Goal: Transaction & Acquisition: Book appointment/travel/reservation

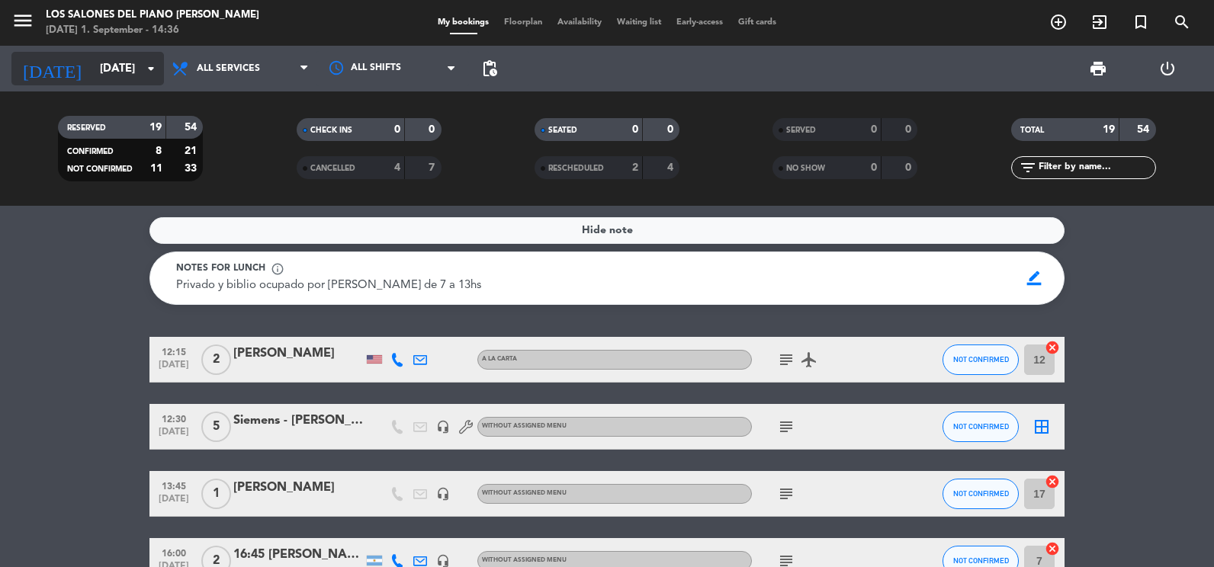
scroll to position [76, 0]
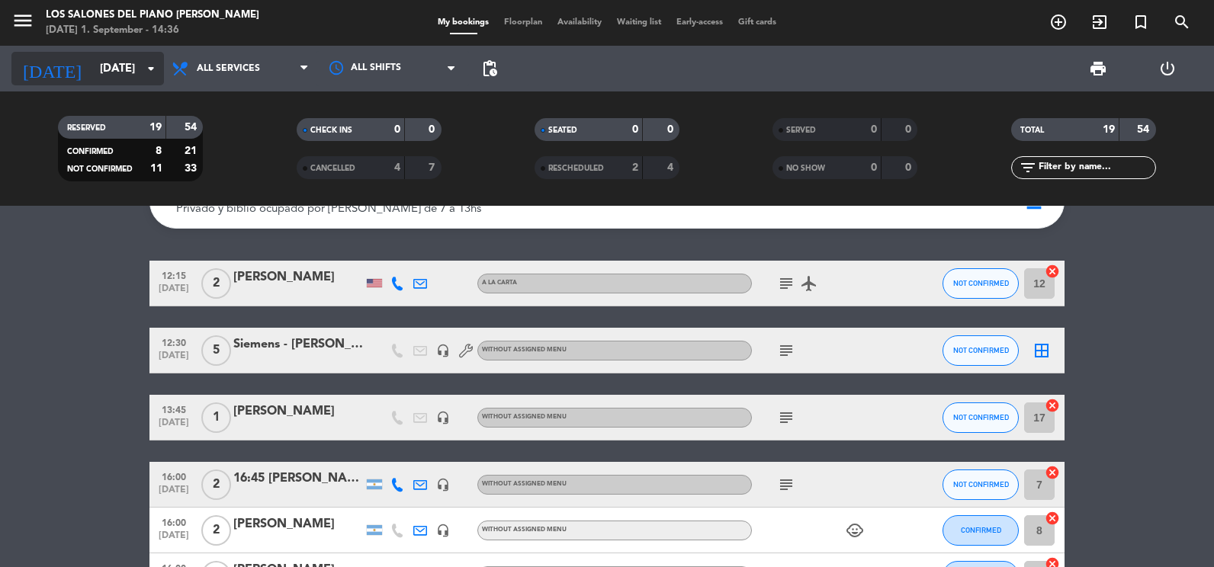
click at [142, 63] on icon "arrow_drop_down" at bounding box center [151, 68] width 18 height 18
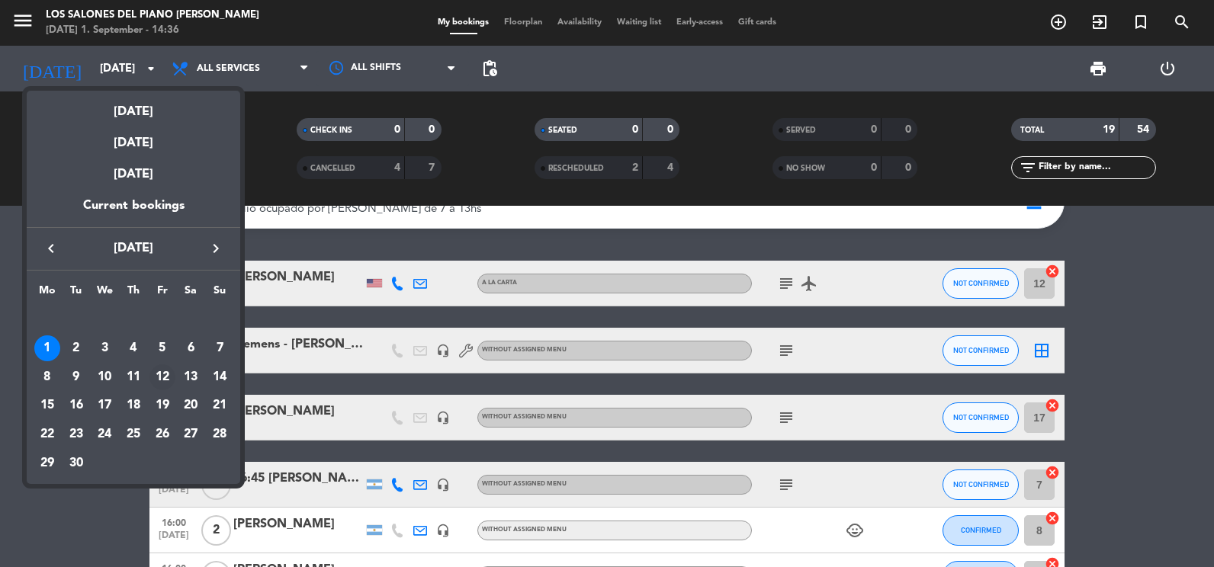
click at [165, 374] on div "12" at bounding box center [162, 378] width 26 height 26
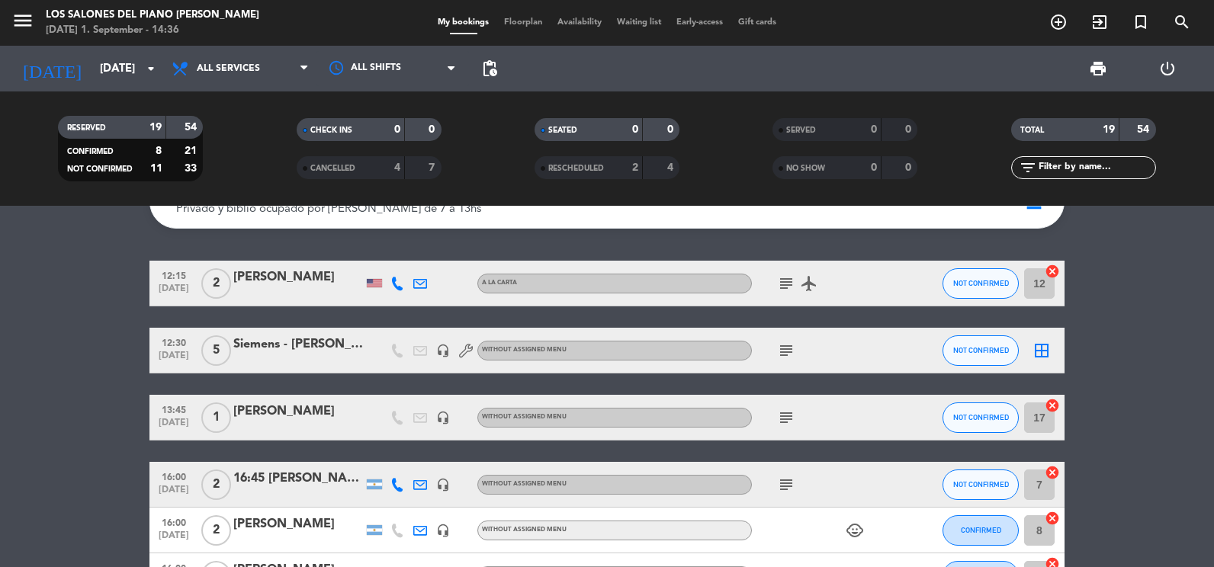
type input "[DATE]"
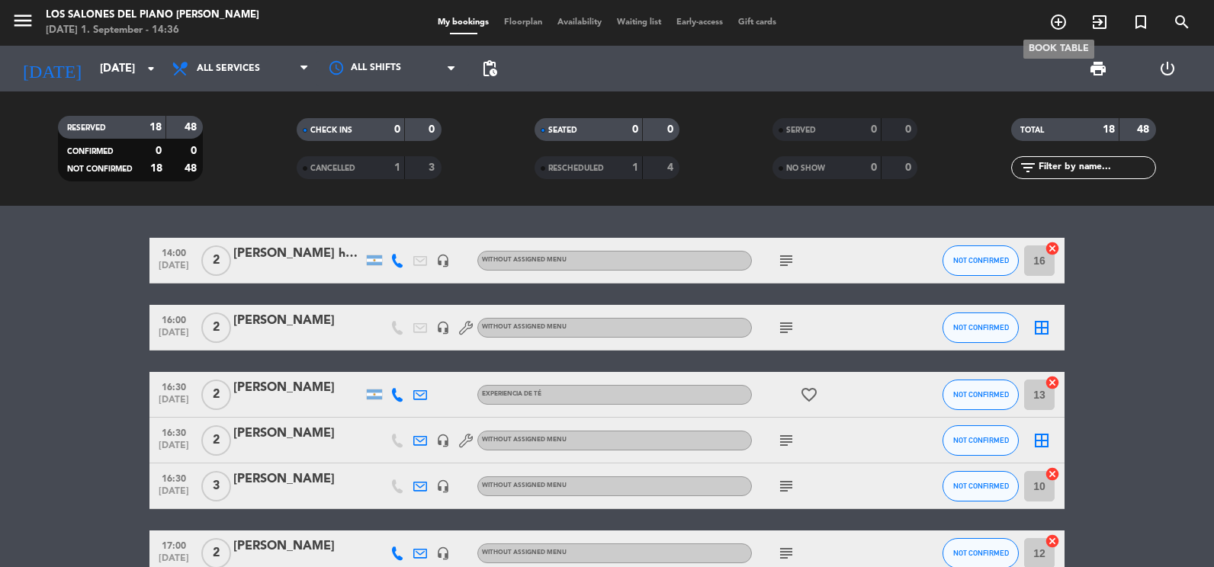
click at [1062, 25] on icon "add_circle_outline" at bounding box center [1058, 22] width 18 height 18
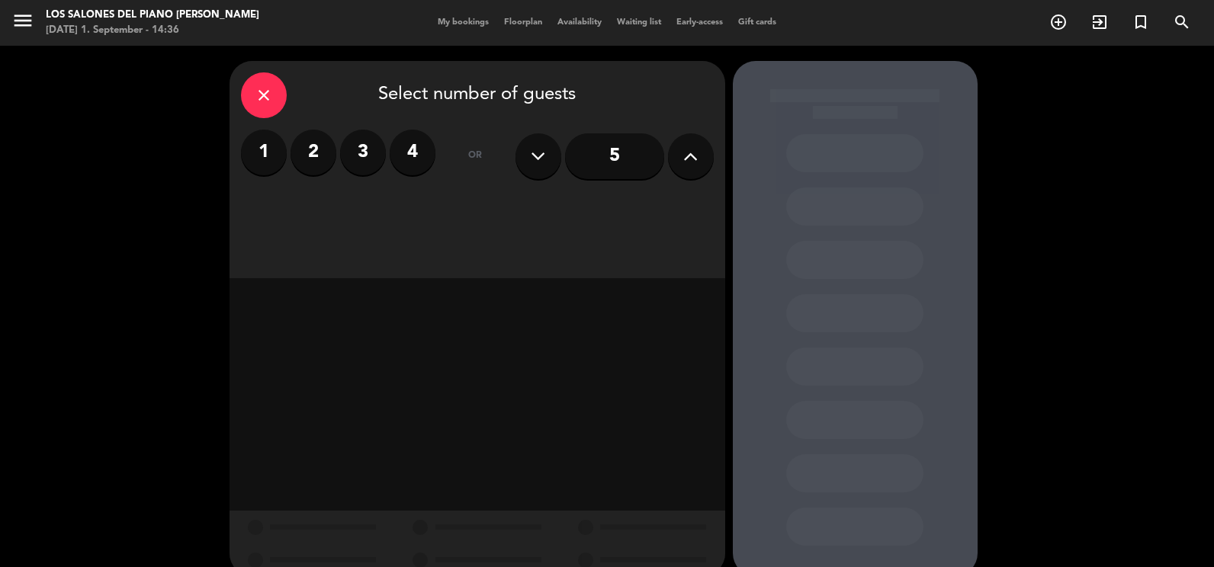
click at [265, 159] on label "1" at bounding box center [264, 153] width 46 height 46
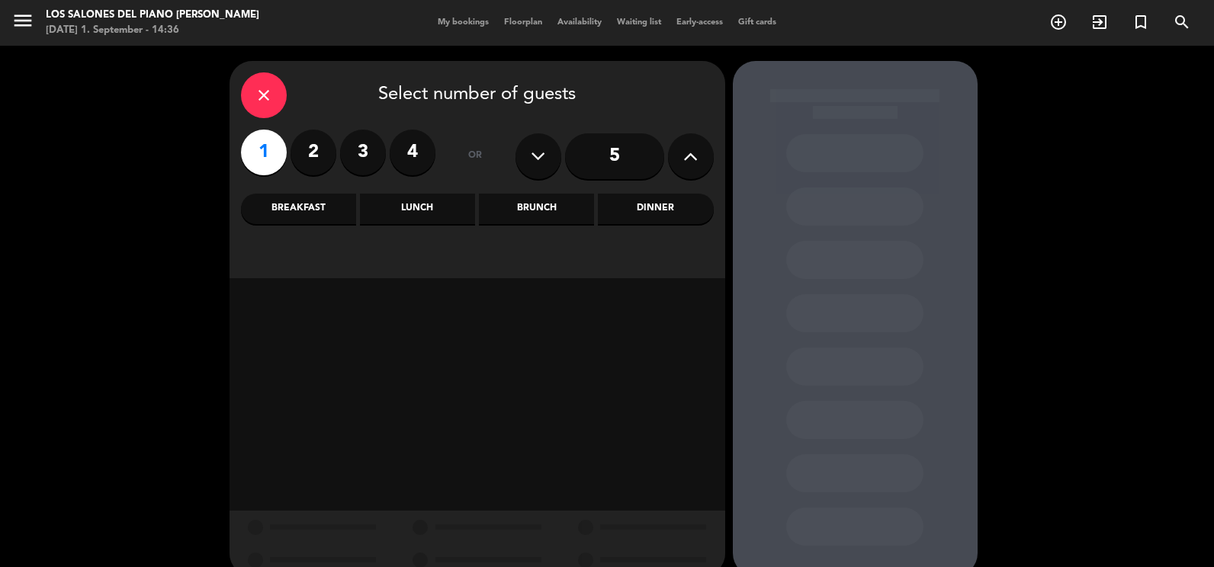
click at [539, 209] on div "Brunch" at bounding box center [536, 209] width 115 height 31
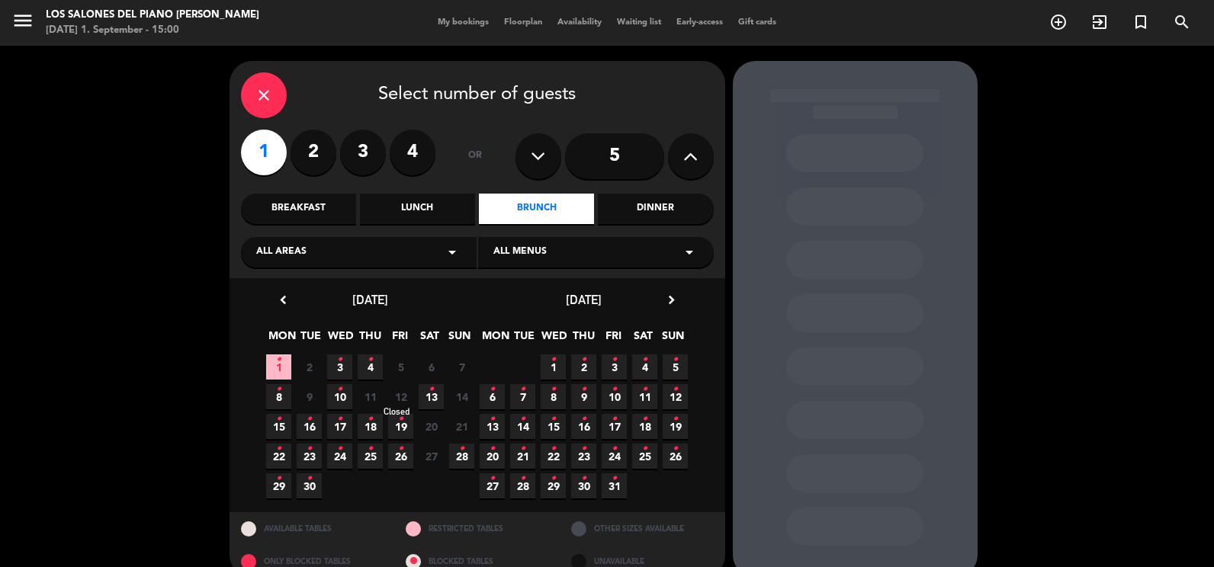
click at [403, 399] on span "12" at bounding box center [400, 396] width 25 height 25
click at [301, 156] on label "2" at bounding box center [314, 153] width 46 height 46
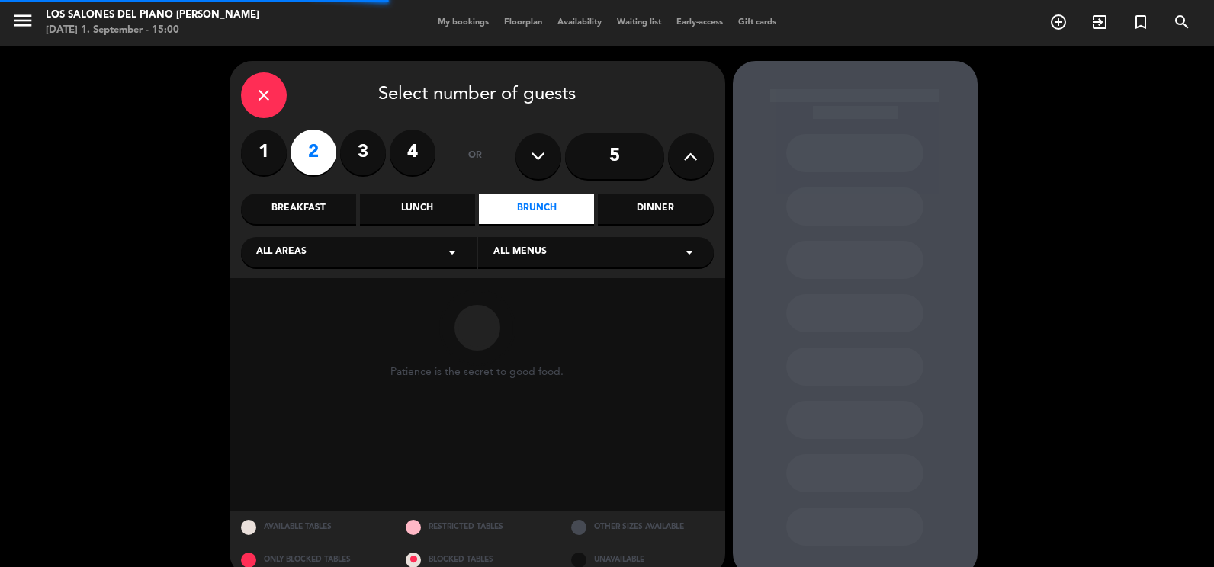
click at [275, 156] on label "1" at bounding box center [264, 153] width 46 height 46
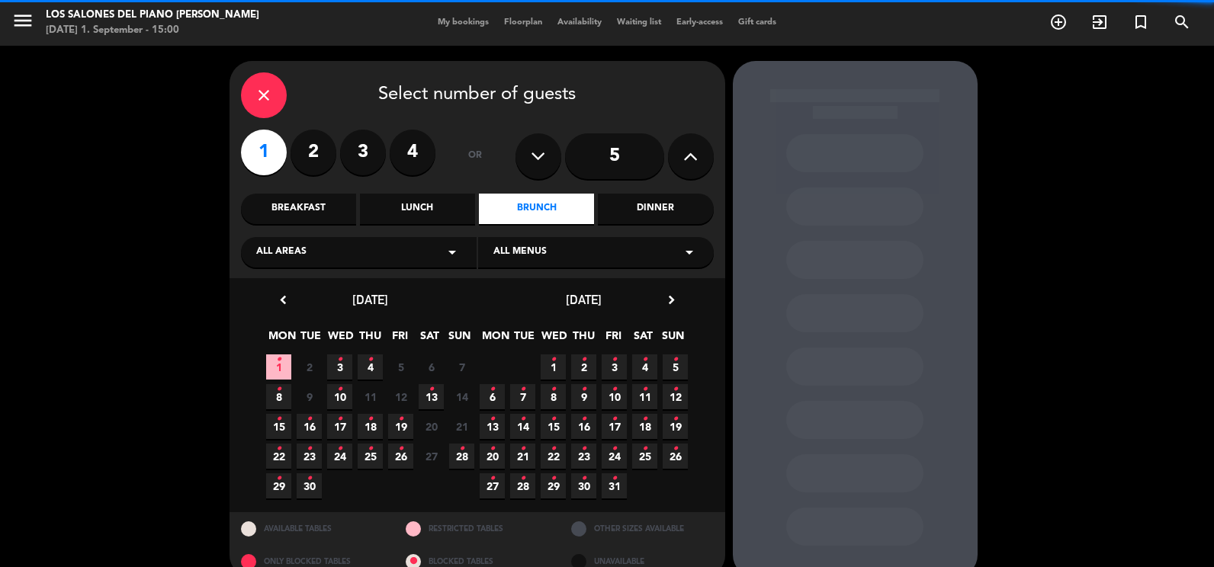
click at [451, 212] on div "Lunch" at bounding box center [417, 209] width 115 height 31
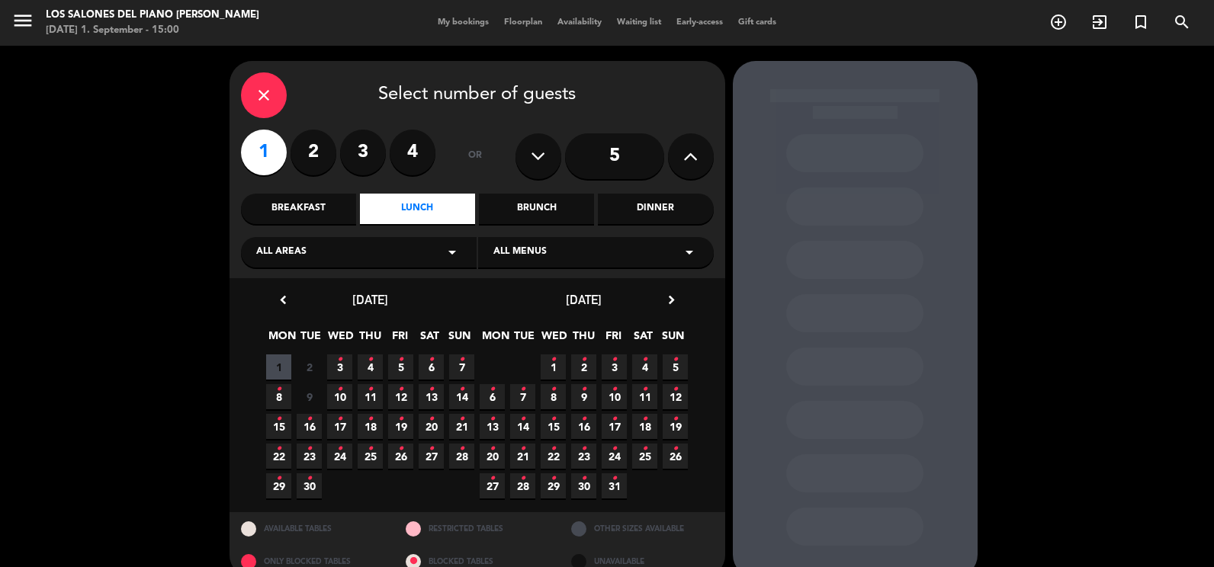
click at [407, 394] on span "12 •" at bounding box center [400, 396] width 25 height 25
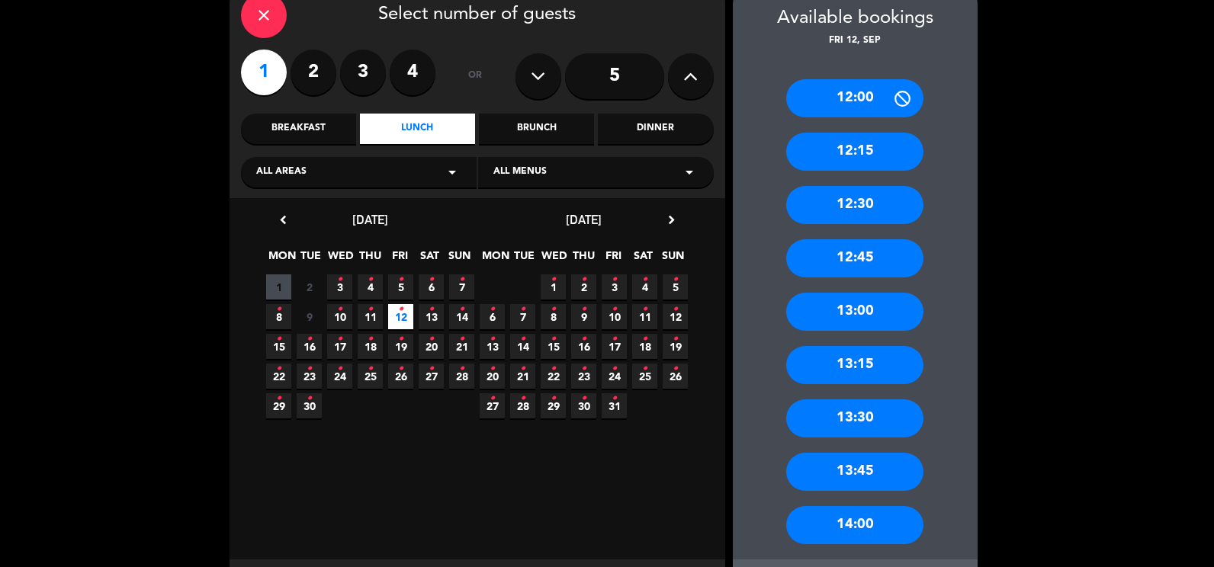
scroll to position [153, 0]
